Goal: Information Seeking & Learning: Understand process/instructions

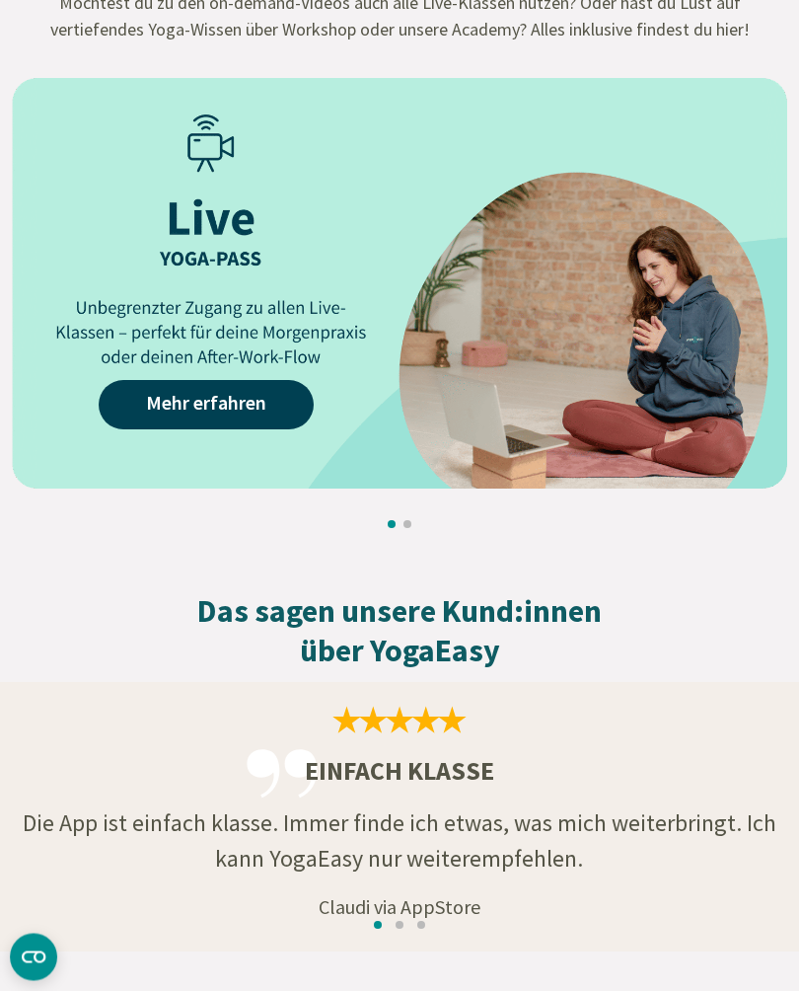
scroll to position [2530, 0]
click at [210, 412] on link "Mehr erfahren" at bounding box center [206, 404] width 215 height 49
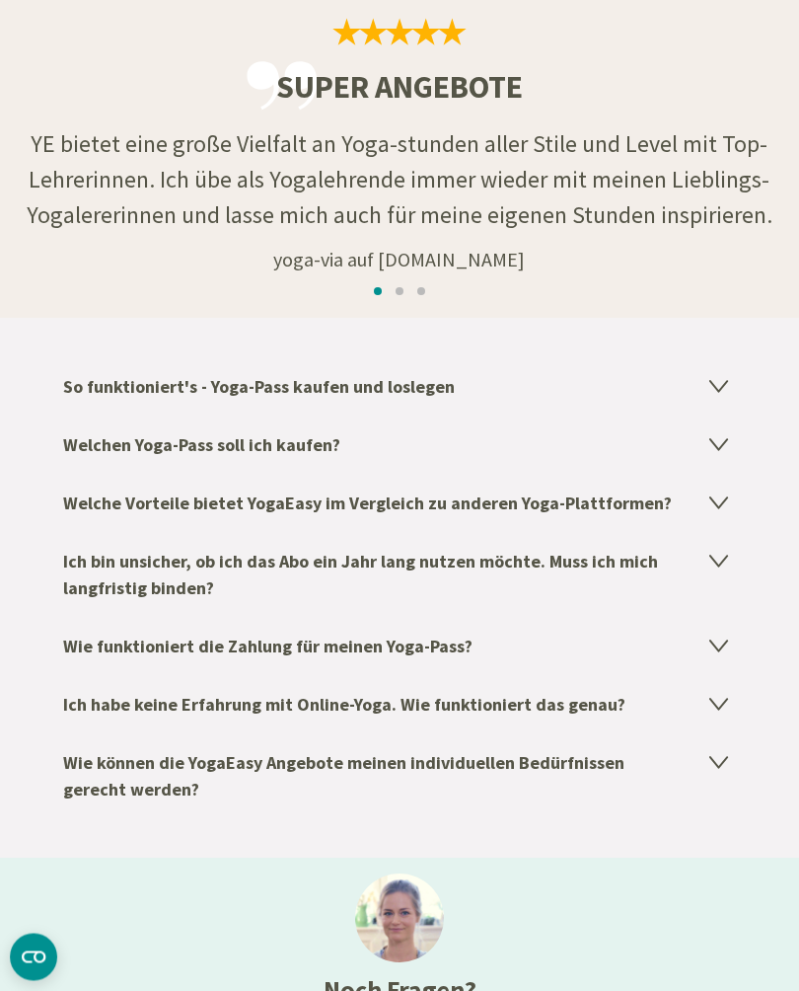
scroll to position [2874, 0]
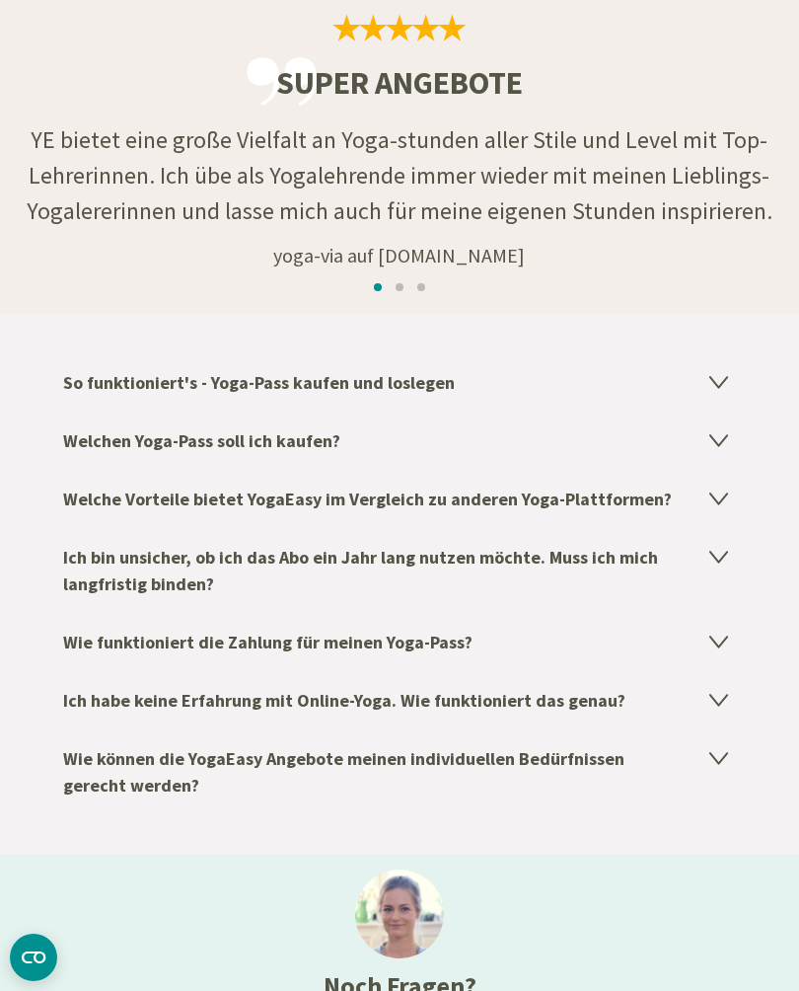
click at [728, 387] on h4 "So funktioniert's - Yoga-Pass kaufen und loslegen" at bounding box center [399, 382] width 673 height 58
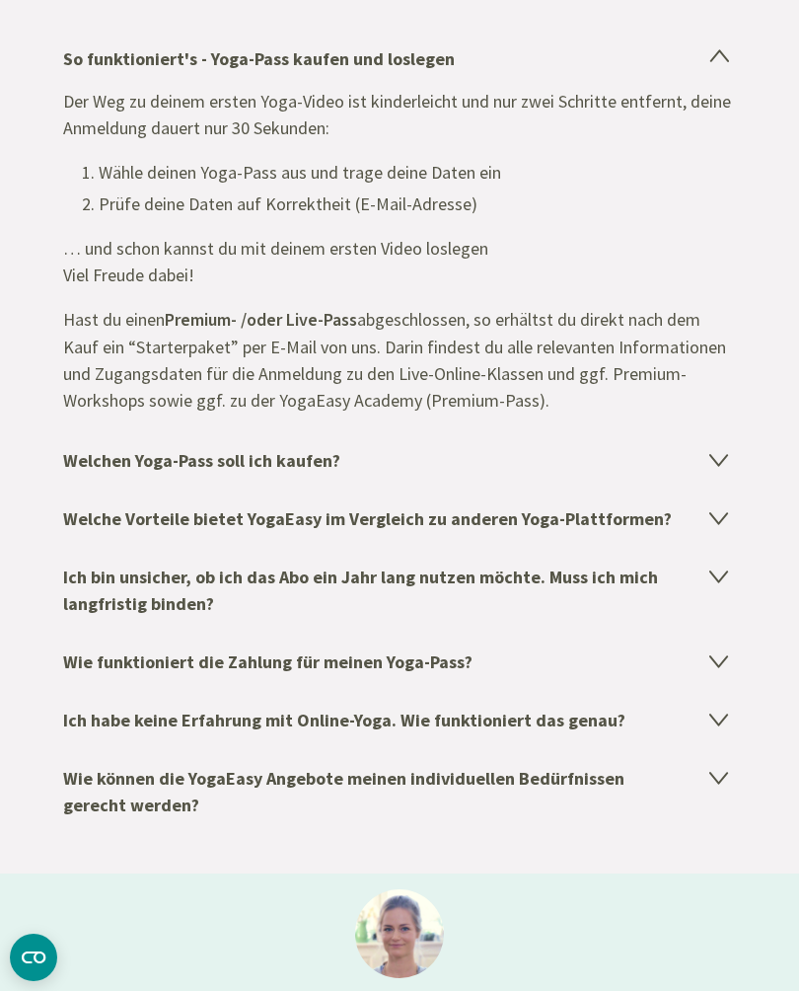
scroll to position [3200, 0]
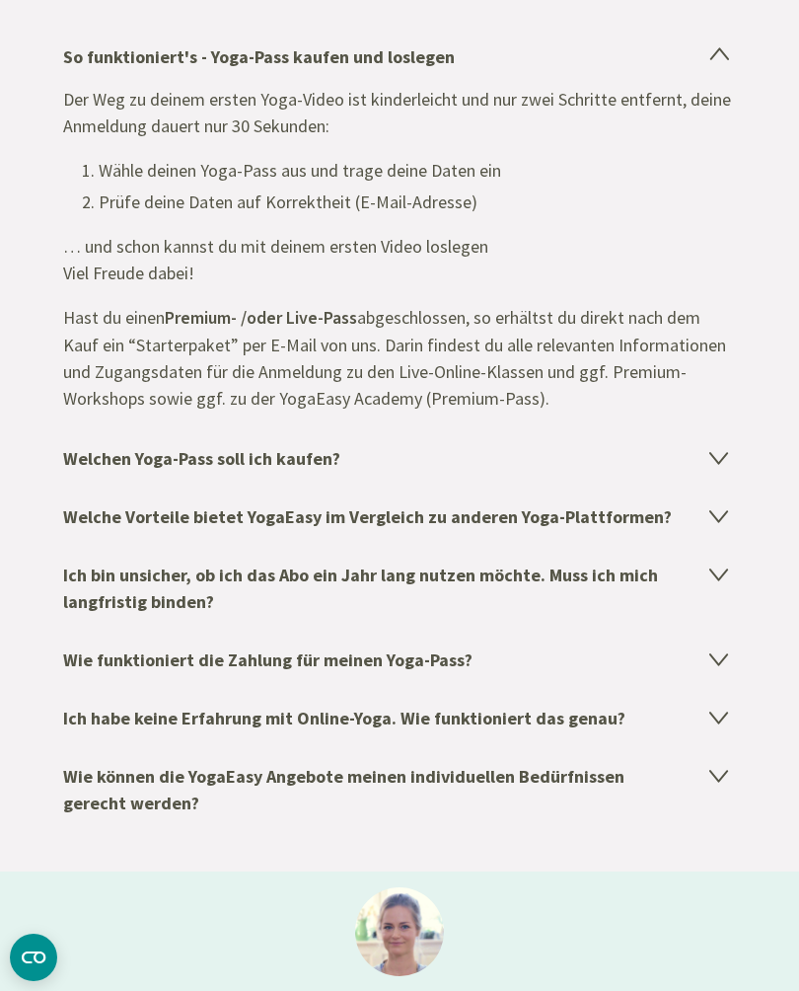
click at [725, 454] on icon at bounding box center [719, 457] width 24 height 24
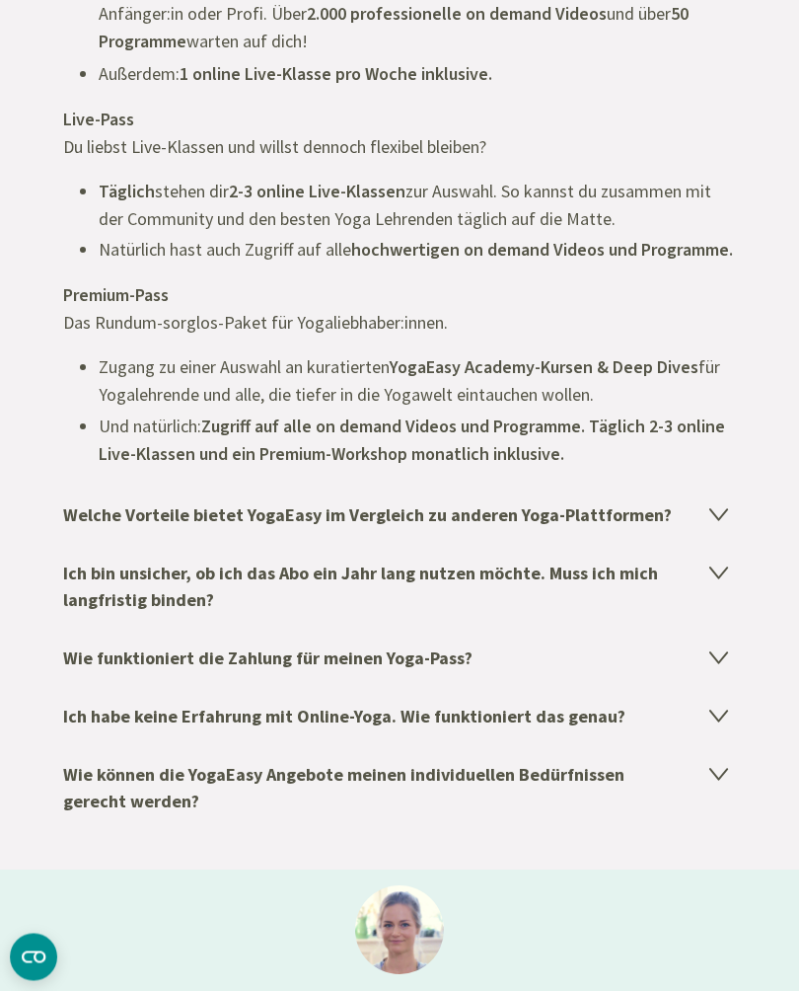
scroll to position [3447, 0]
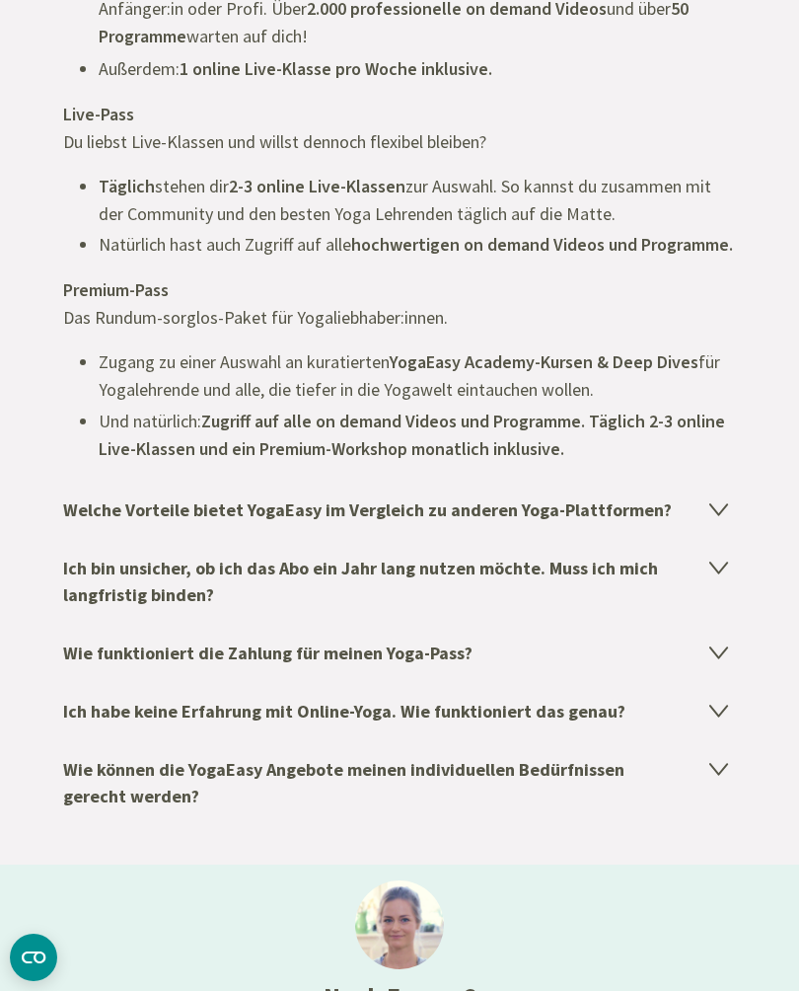
click at [719, 682] on h4 "Wie funktioniert die Zahlung für meinen Yoga-Pass?" at bounding box center [399, 653] width 673 height 58
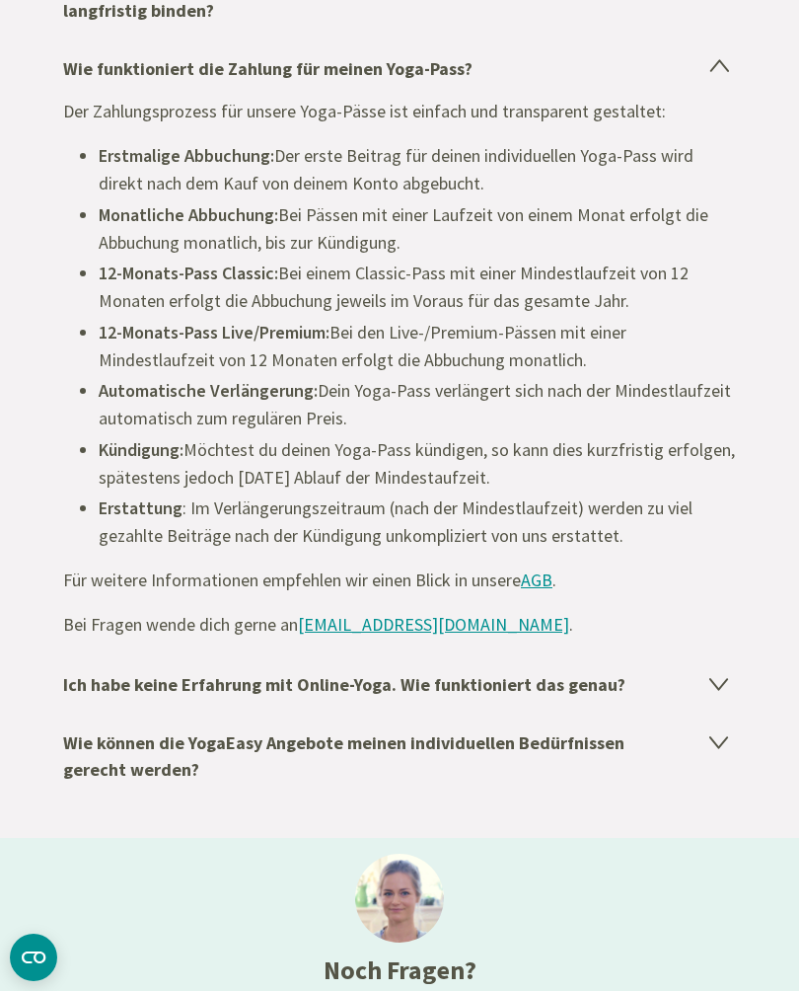
click at [708, 684] on icon at bounding box center [719, 683] width 24 height 24
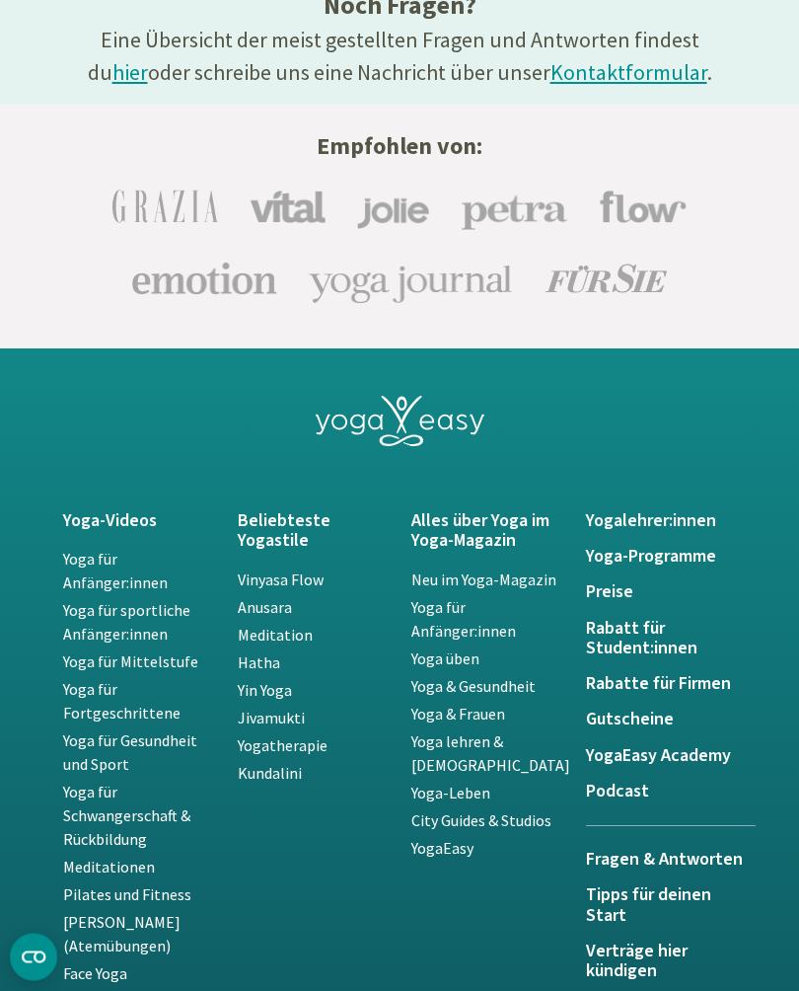
scroll to position [4188, 0]
click at [620, 587] on h5 "Preise" at bounding box center [661, 592] width 151 height 20
